Goal: Transaction & Acquisition: Purchase product/service

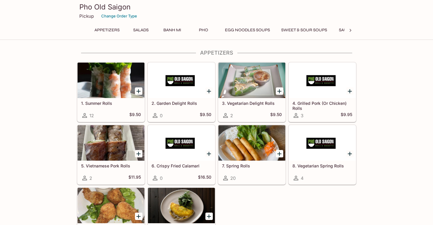
click at [85, 17] on p "Pickup" at bounding box center [86, 16] width 14 height 6
click at [88, 17] on p "Pickup" at bounding box center [86, 16] width 14 height 6
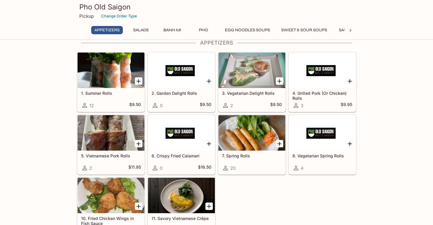
scroll to position [12, 0]
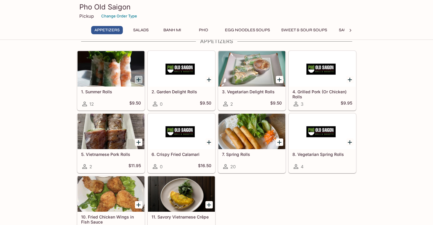
click at [139, 78] on icon "Add 1. Summer Rolls" at bounding box center [138, 79] width 7 height 7
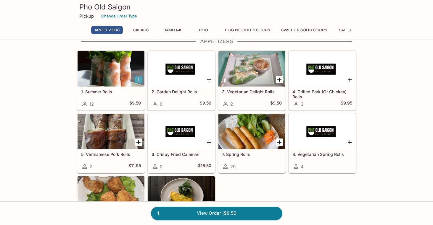
click at [139, 78] on button "1" at bounding box center [138, 79] width 7 height 7
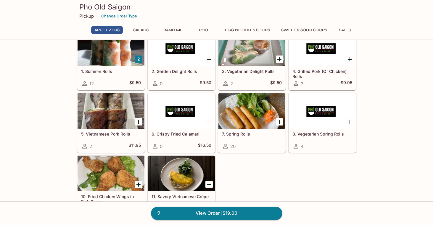
scroll to position [32, 0]
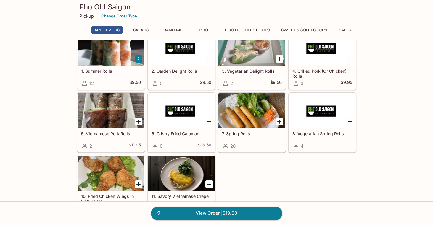
click at [101, 75] on div "1. Summer Rolls 12 $9.50" at bounding box center [110, 78] width 67 height 24
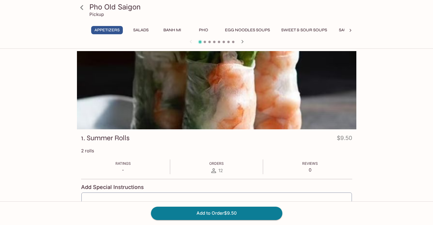
scroll to position [55, 0]
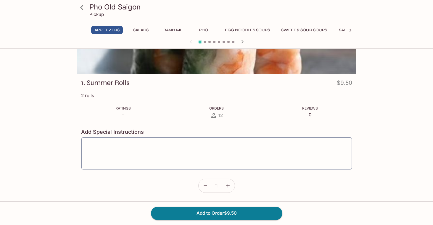
click at [228, 185] on icon "button" at bounding box center [228, 186] width 6 height 6
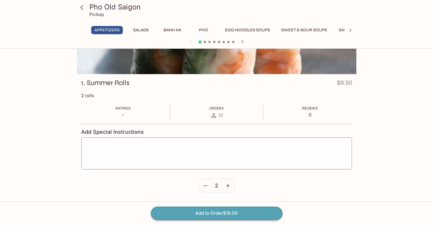
click at [230, 214] on button "Add to Order $19.00" at bounding box center [216, 213] width 131 height 13
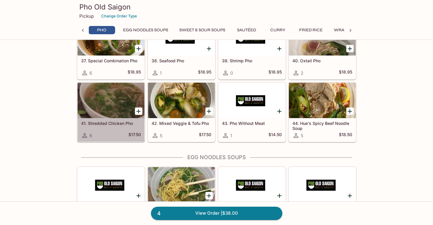
click at [110, 125] on h5 "41. Shredded Chicken Pho" at bounding box center [111, 123] width 60 height 5
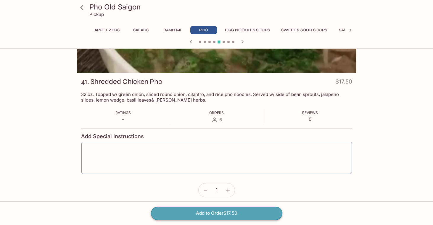
click at [222, 211] on button "Add to Order $17.50" at bounding box center [216, 213] width 131 height 13
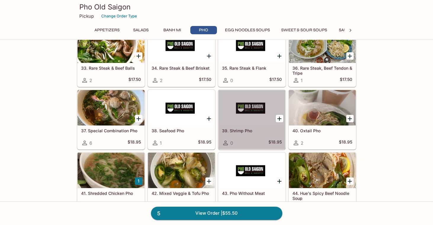
click at [248, 132] on h5 "39. Shrimp Pho" at bounding box center [252, 130] width 60 height 5
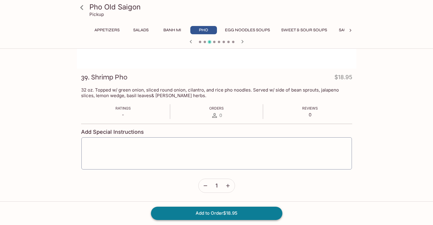
click at [236, 216] on button "Add to Order $18.95" at bounding box center [216, 213] width 131 height 13
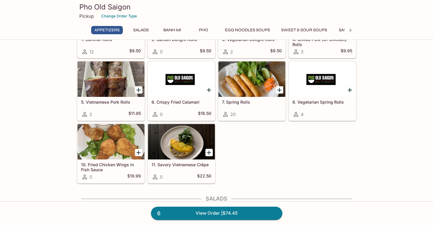
scroll to position [64, 0]
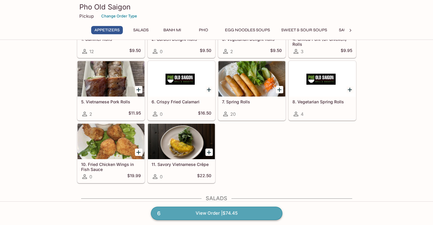
click at [209, 212] on link "6 View Order | $74.45" at bounding box center [216, 213] width 131 height 13
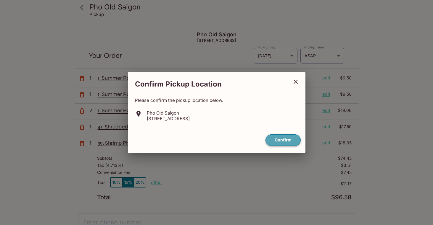
click at [287, 139] on button "Confirm" at bounding box center [282, 141] width 35 height 12
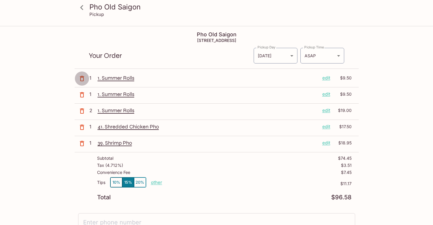
click at [82, 78] on icon "button" at bounding box center [81, 78] width 7 height 7
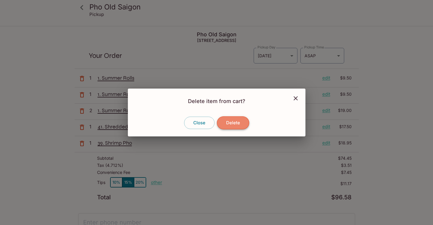
click at [232, 126] on button "Delete" at bounding box center [233, 123] width 32 height 13
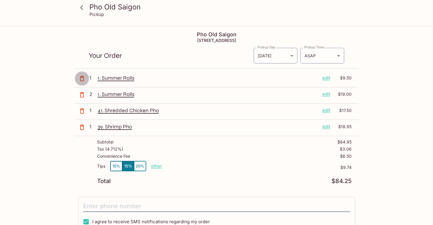
click at [82, 79] on icon "button" at bounding box center [81, 78] width 7 height 7
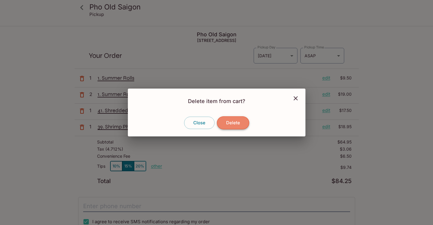
click at [236, 126] on button "Delete" at bounding box center [233, 123] width 32 height 13
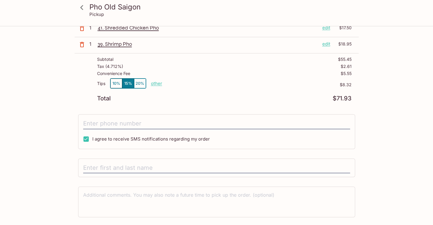
scroll to position [67, 0]
click at [140, 82] on button "20%" at bounding box center [140, 83] width 12 height 10
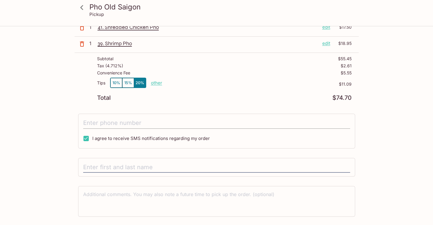
click at [111, 123] on input "tel" at bounding box center [216, 123] width 267 height 11
type input "[PHONE_NUMBER]"
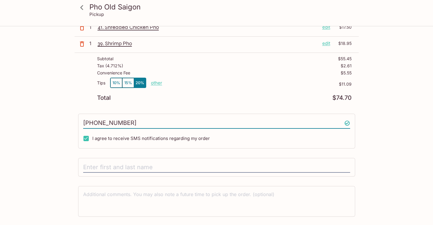
scroll to position [83, 0]
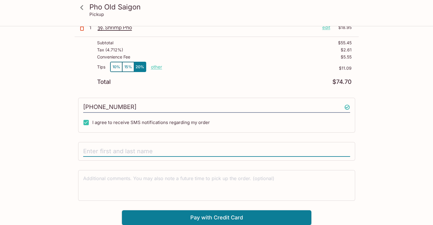
click at [113, 149] on input "text" at bounding box center [216, 151] width 267 height 11
type input "[PERSON_NAME]"
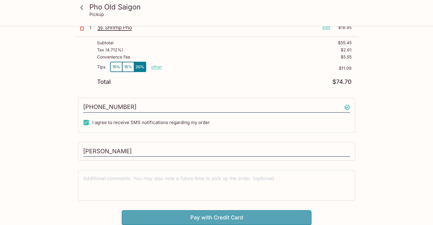
click at [233, 222] on button "Pay with Credit Card" at bounding box center [216, 218] width 189 height 15
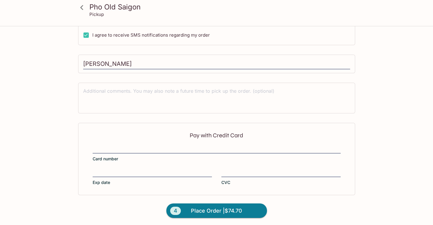
scroll to position [172, 0]
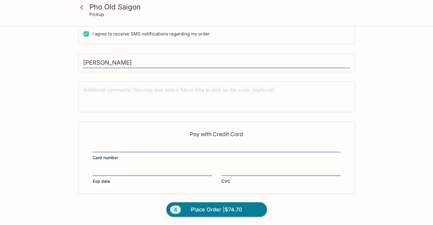
click at [115, 143] on div "Pay with Credit Card Card number Exp date CVC" at bounding box center [216, 158] width 277 height 72
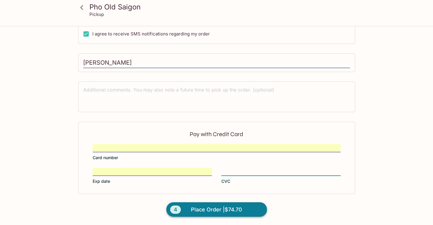
click at [215, 212] on span "Place Order | $74.70" at bounding box center [216, 209] width 51 height 9
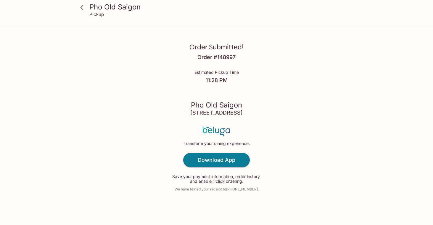
click at [91, 5] on h3 "Pho Old Saigon" at bounding box center [221, 6] width 264 height 9
click at [83, 9] on icon at bounding box center [81, 7] width 3 height 5
